Goal: Information Seeking & Learning: Learn about a topic

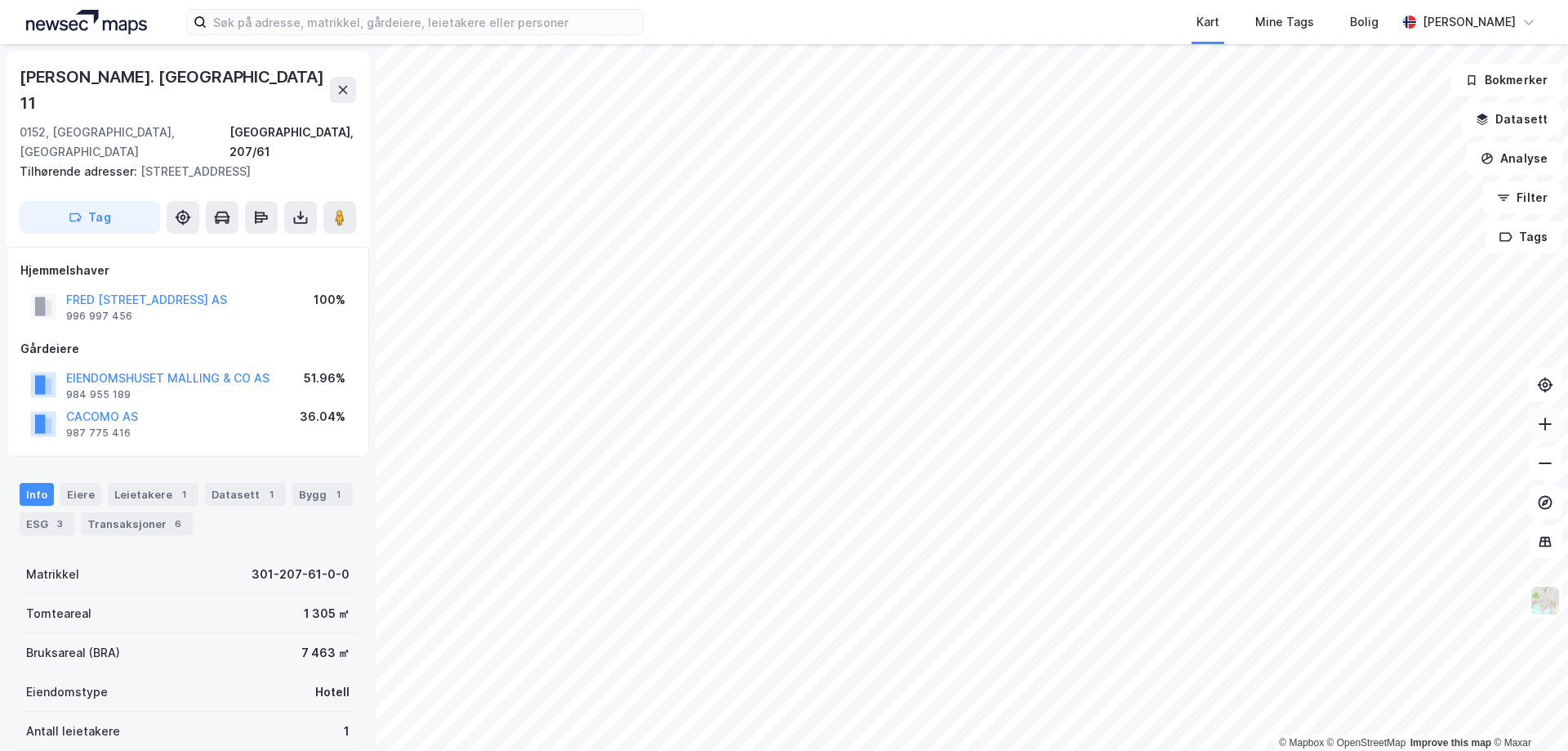
click at [1535, 434] on button at bounding box center [1546, 424] width 33 height 33
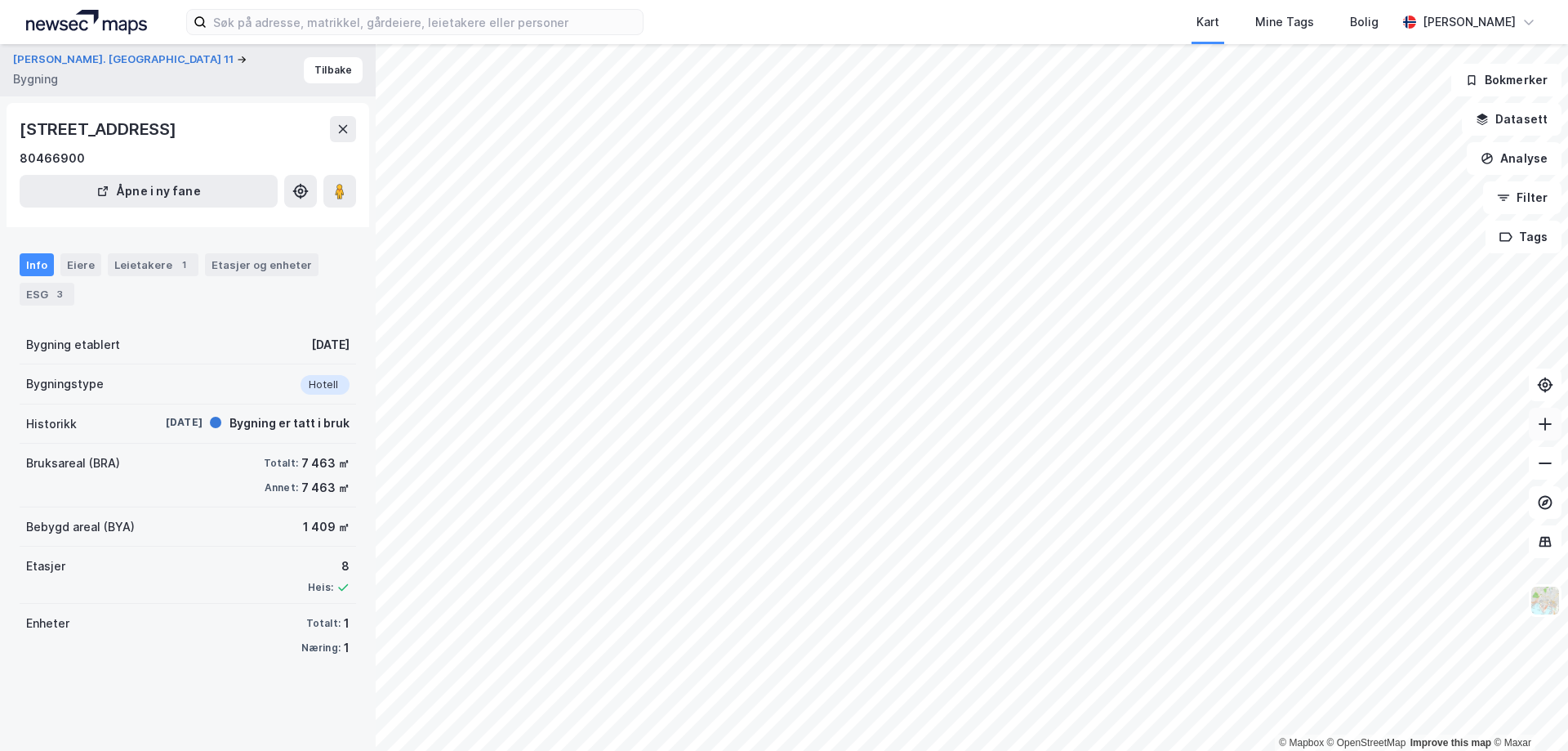
click at [1547, 419] on icon at bounding box center [1546, 424] width 17 height 17
click at [1542, 464] on icon at bounding box center [1546, 463] width 17 height 17
